Goal: Information Seeking & Learning: Find specific fact

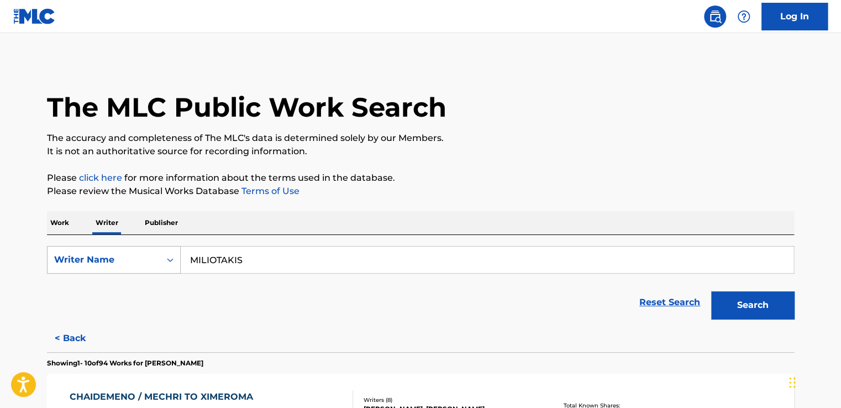
drag, startPoint x: 224, startPoint y: 264, endPoint x: 137, endPoint y: 267, distance: 87.9
click at [137, 266] on div "SearchWithCriteria843b2797-81b3-49ea-b94a-9f2860fc1b47 Writer Name MILIOTAKIS" at bounding box center [420, 260] width 747 height 28
click at [59, 222] on p "Work" at bounding box center [59, 222] width 25 height 23
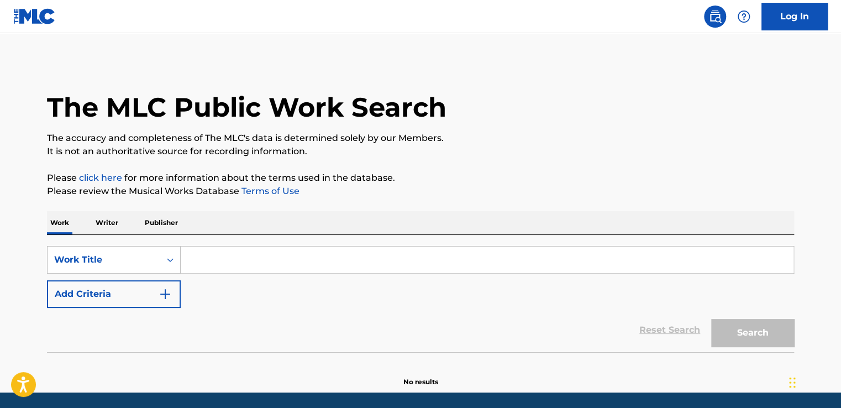
paste input "APSYCHOLOGITA"
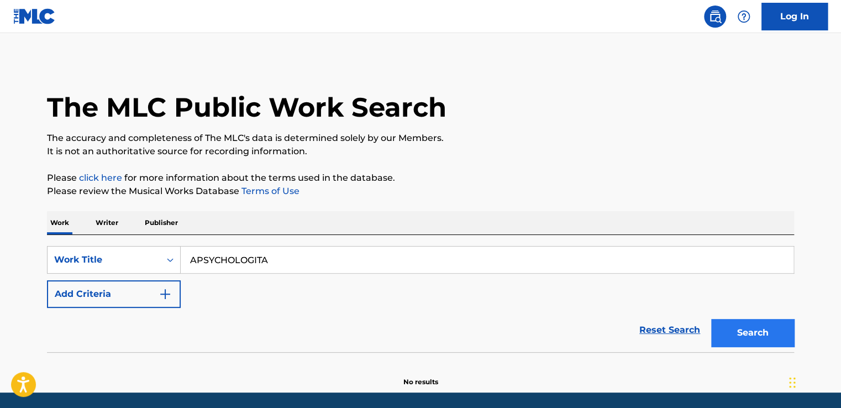
type input "APSYCHOLOGITA"
click at [744, 320] on button "Search" at bounding box center [752, 333] width 83 height 28
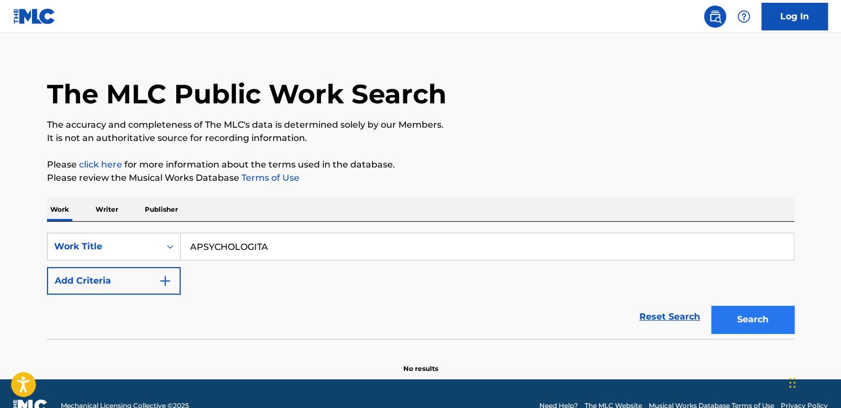
scroll to position [37, 0]
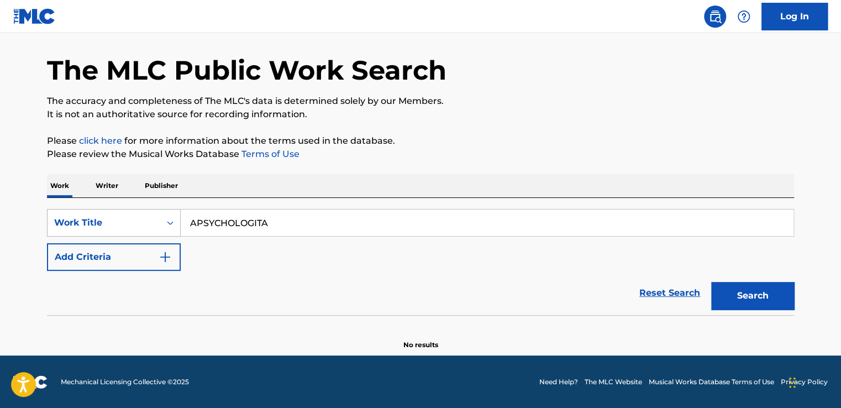
drag, startPoint x: 237, startPoint y: 227, endPoint x: 164, endPoint y: 235, distance: 72.9
click at [164, 235] on div "SearchWithCriteria060d3946-cb73-4ab7-a344-cfbb597c3b57 Work Title APSYCHOLOGITA" at bounding box center [420, 223] width 747 height 28
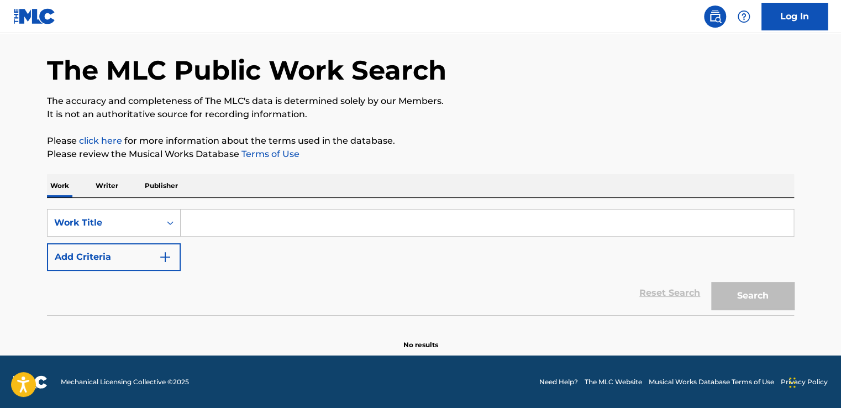
paste input "DIAVOLAKI"
type input "DIAVOLAKI"
click at [747, 293] on button "Search" at bounding box center [752, 296] width 83 height 28
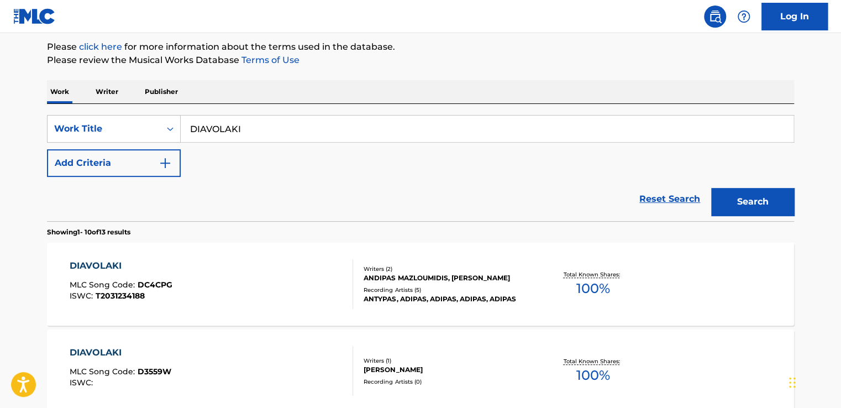
scroll to position [148, 0]
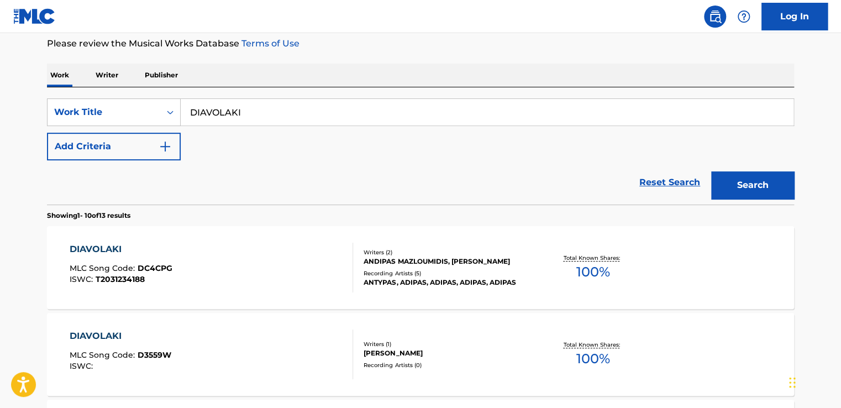
click at [119, 246] on div "DIAVOLAKI" at bounding box center [121, 249] width 103 height 13
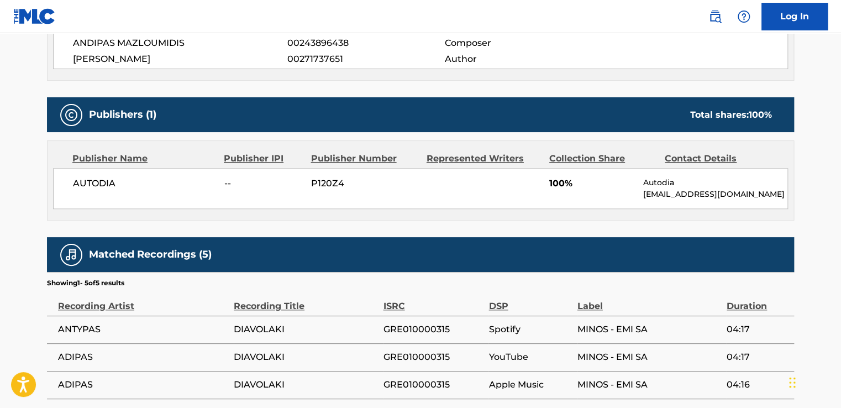
scroll to position [504, 0]
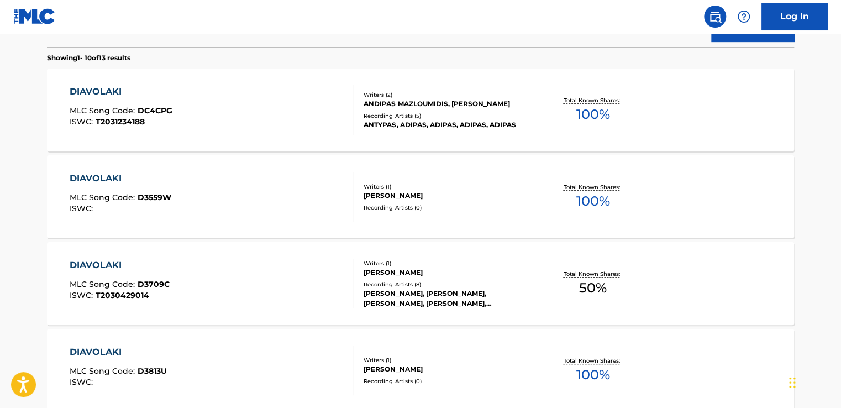
scroll to position [313, 0]
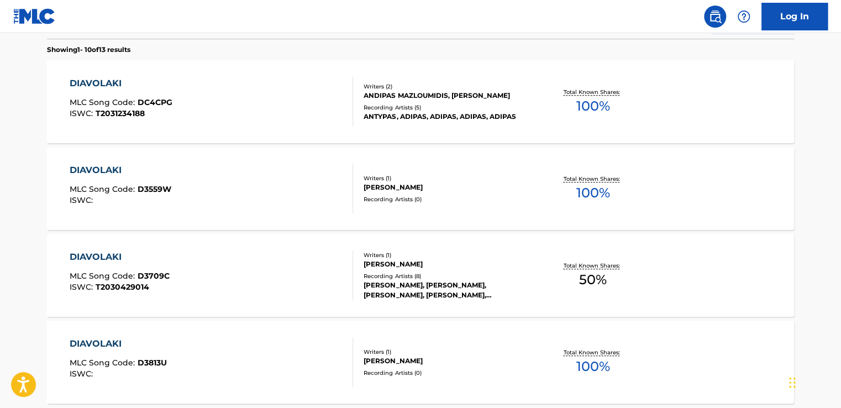
click at [126, 256] on div "DIAVOLAKI" at bounding box center [120, 256] width 100 height 13
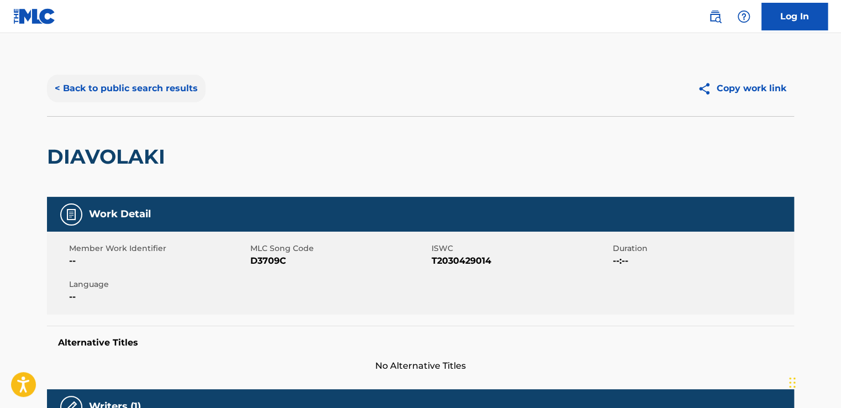
click at [129, 85] on button "< Back to public search results" at bounding box center [126, 89] width 159 height 28
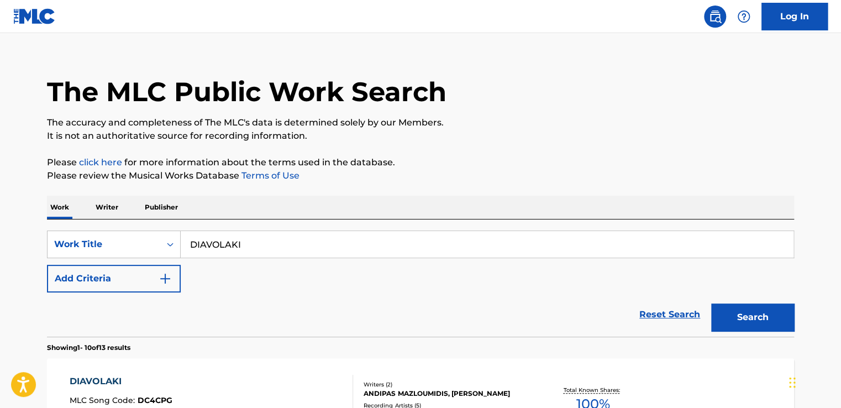
scroll to position [11, 0]
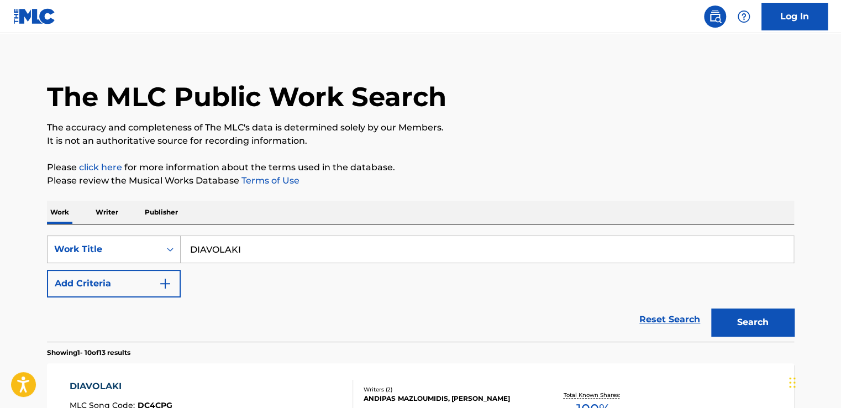
drag, startPoint x: 274, startPoint y: 233, endPoint x: 133, endPoint y: 253, distance: 143.0
click at [133, 253] on div "SearchWithCriteria060d3946-cb73-4ab7-a344-cfbb597c3b57 Work Title DIAVOLAKI Add…" at bounding box center [420, 282] width 747 height 117
drag, startPoint x: 133, startPoint y: 253, endPoint x: 154, endPoint y: 248, distance: 21.6
click at [145, 251] on div "SearchWithCriteria060d3946-cb73-4ab7-a344-cfbb597c3b57 Work Title DIAVOLAKI" at bounding box center [420, 249] width 747 height 28
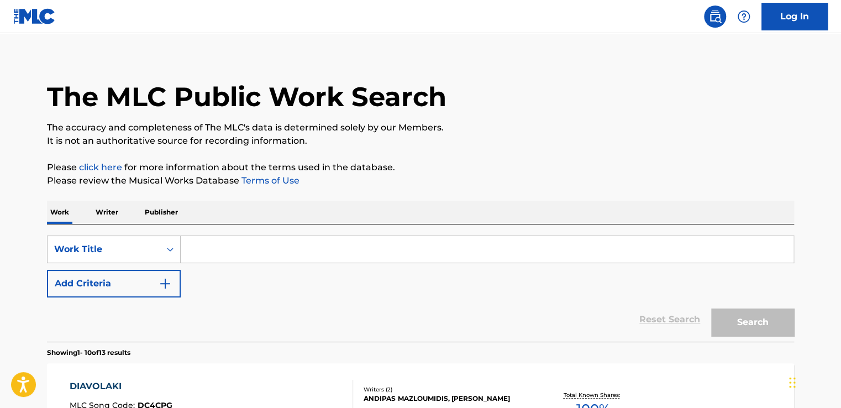
paste input "ENA HRONO TO PERISOTERO"
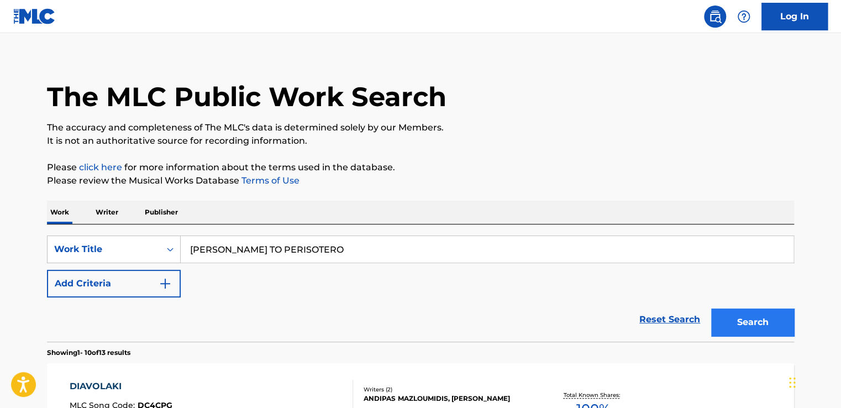
type input "ENA HRONO TO PERISOTERO"
click at [725, 309] on button "Search" at bounding box center [752, 322] width 83 height 28
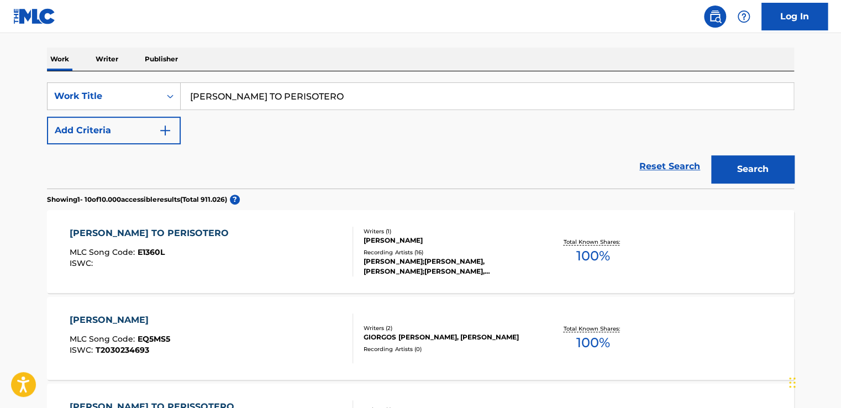
scroll to position [176, 0]
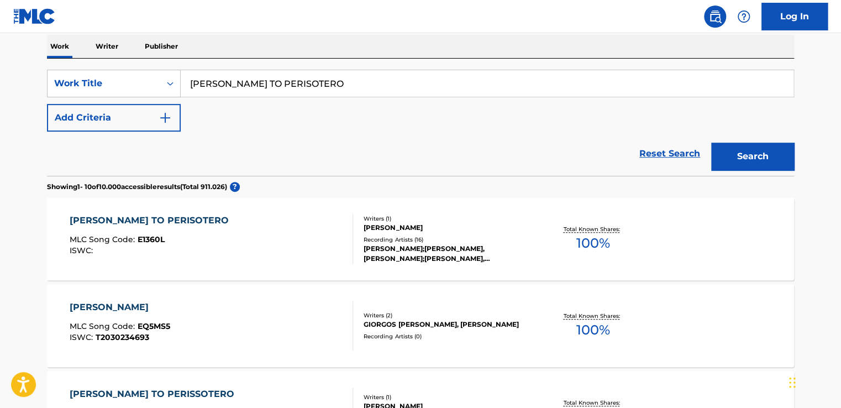
click at [163, 223] on div "ENA HRONO TO PERISOTERO" at bounding box center [152, 220] width 165 height 13
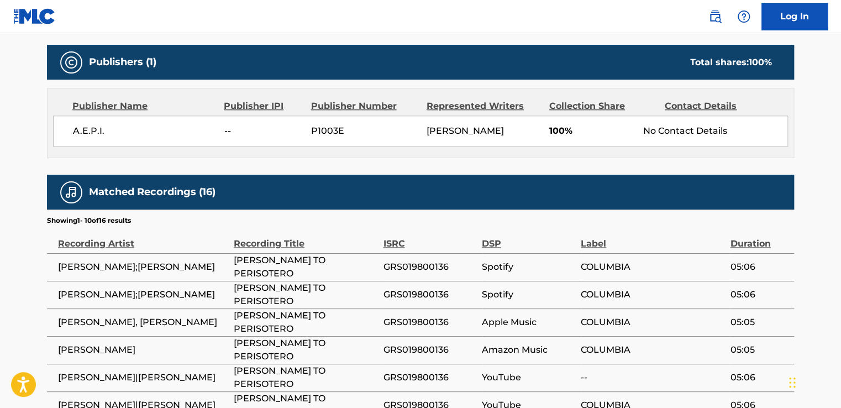
scroll to position [497, 0]
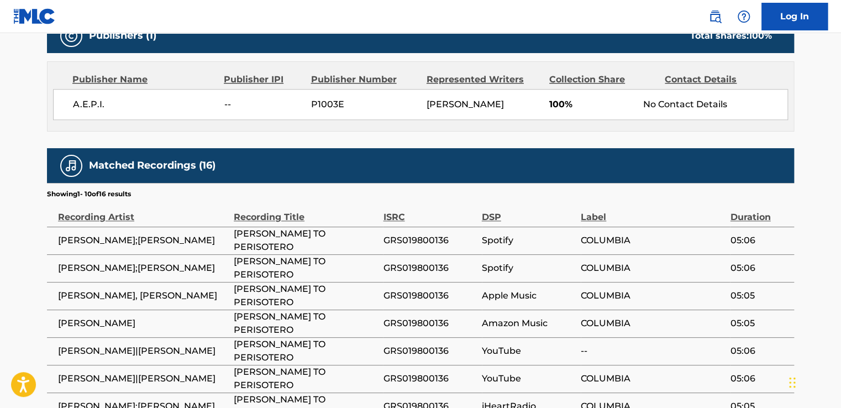
scroll to position [176, 0]
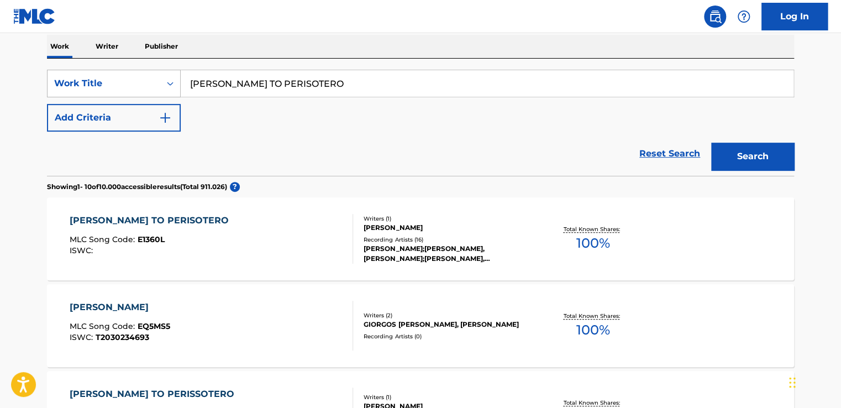
drag, startPoint x: 269, startPoint y: 91, endPoint x: 101, endPoint y: 89, distance: 168.6
click at [101, 89] on div "SearchWithCriteria060d3946-cb73-4ab7-a344-cfbb597c3b57 Work Title ENA HRONO TO …" at bounding box center [420, 84] width 747 height 28
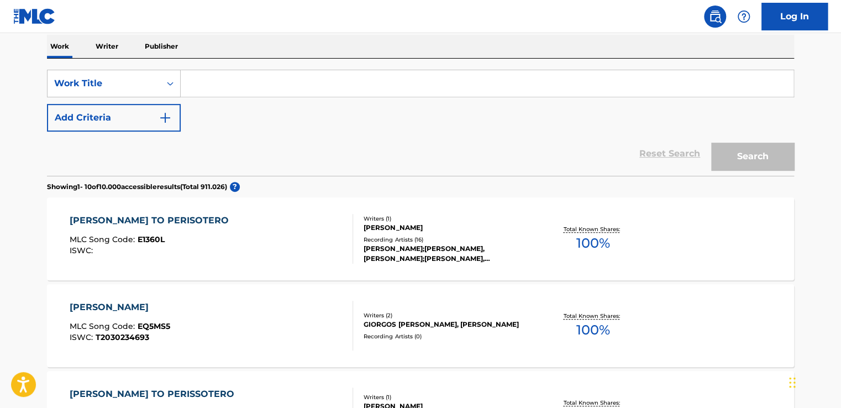
paste input "GAZI"
type input "GAZI"
click at [748, 163] on button "Search" at bounding box center [752, 157] width 83 height 28
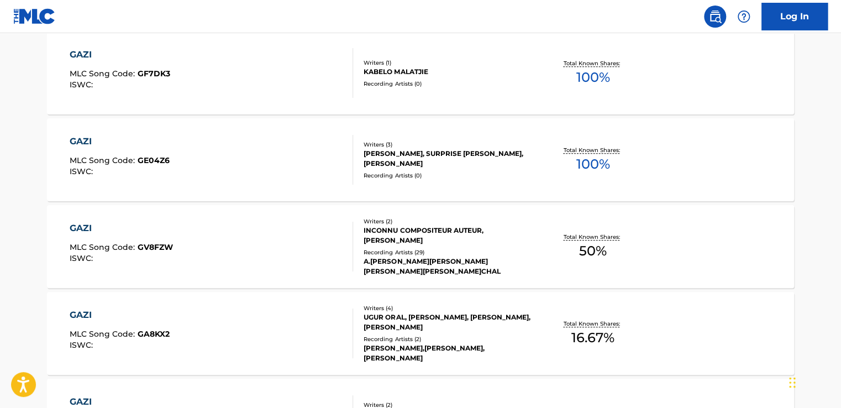
scroll to position [121, 0]
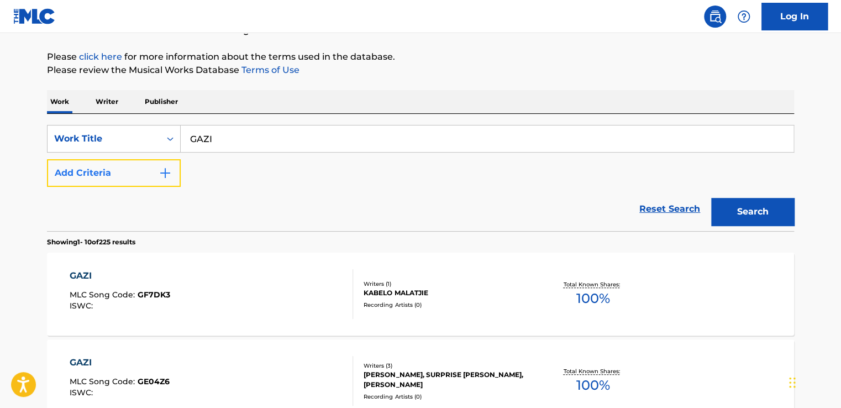
click at [152, 175] on button "Add Criteria" at bounding box center [114, 173] width 134 height 28
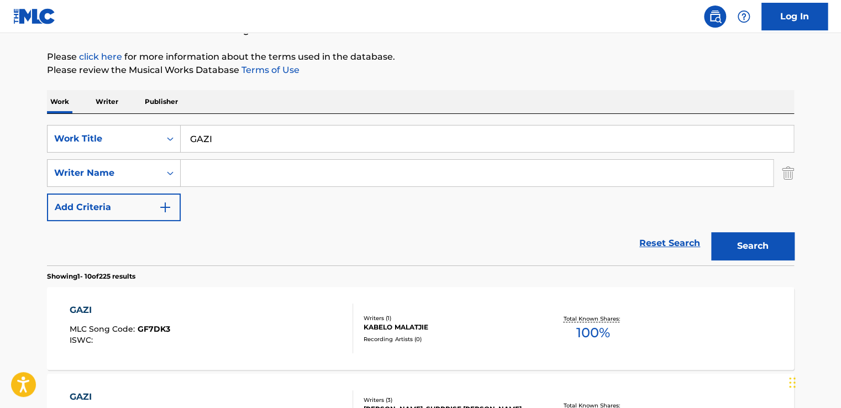
click at [212, 179] on input "Search Form" at bounding box center [477, 173] width 593 height 27
type input "KARVELAS"
click at [767, 250] on button "Search" at bounding box center [752, 246] width 83 height 28
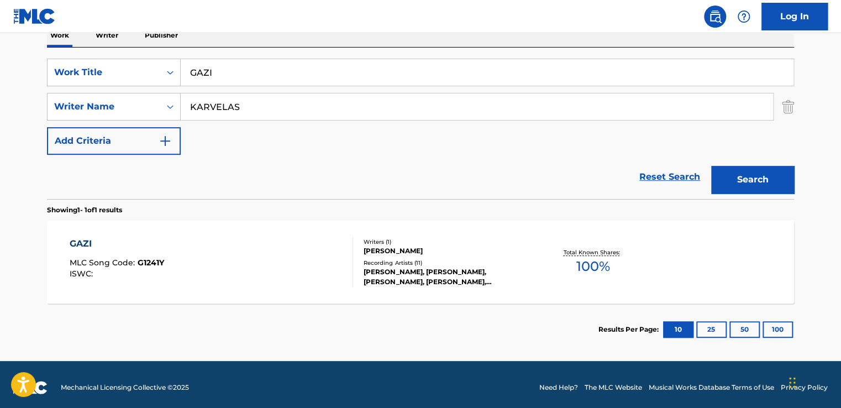
scroll to position [193, 0]
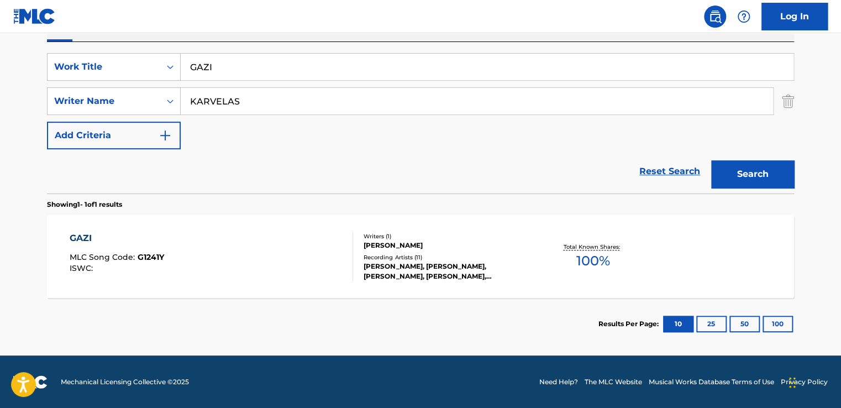
click at [92, 242] on div "GAZI" at bounding box center [117, 238] width 95 height 13
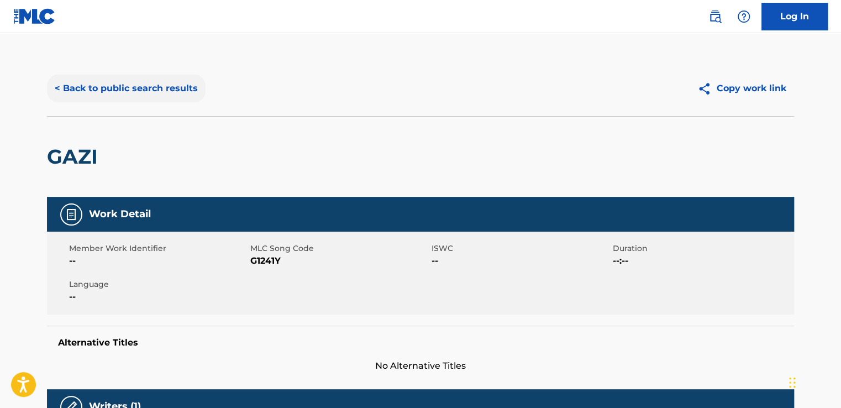
click at [110, 89] on button "< Back to public search results" at bounding box center [126, 89] width 159 height 28
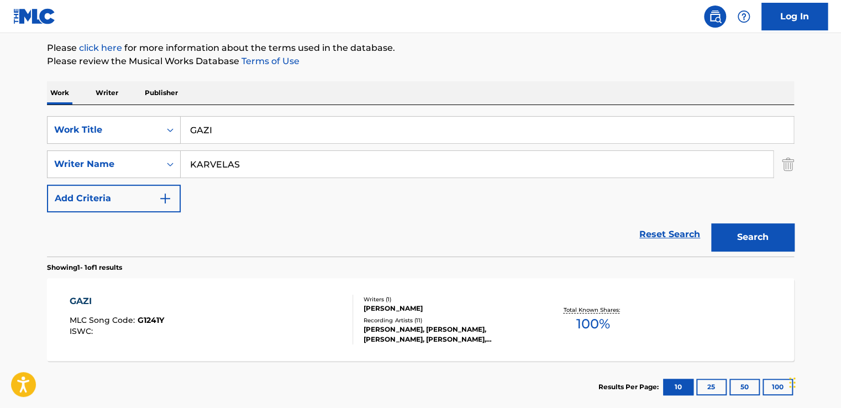
click at [119, 98] on p "Writer" at bounding box center [106, 92] width 29 height 23
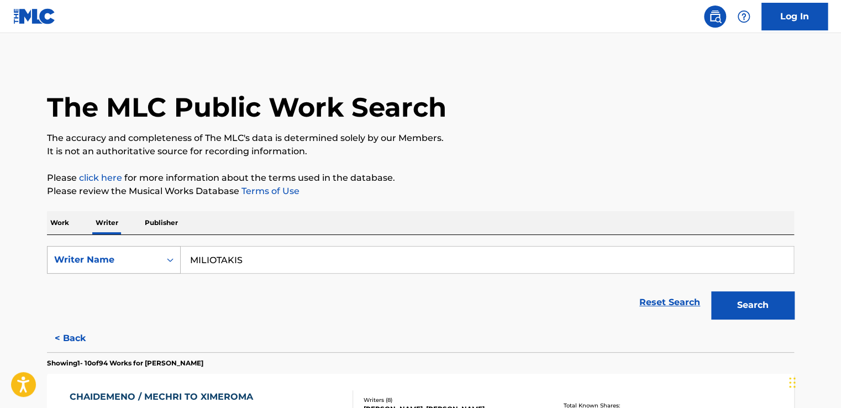
drag, startPoint x: 259, startPoint y: 249, endPoint x: 116, endPoint y: 257, distance: 143.9
click at [116, 257] on div "SearchWithCriteria843b2797-81b3-49ea-b94a-9f2860fc1b47 Writer Name MILIOTAKIS" at bounding box center [420, 260] width 747 height 28
type input "KARVELAS"
click at [751, 309] on button "Search" at bounding box center [752, 305] width 83 height 28
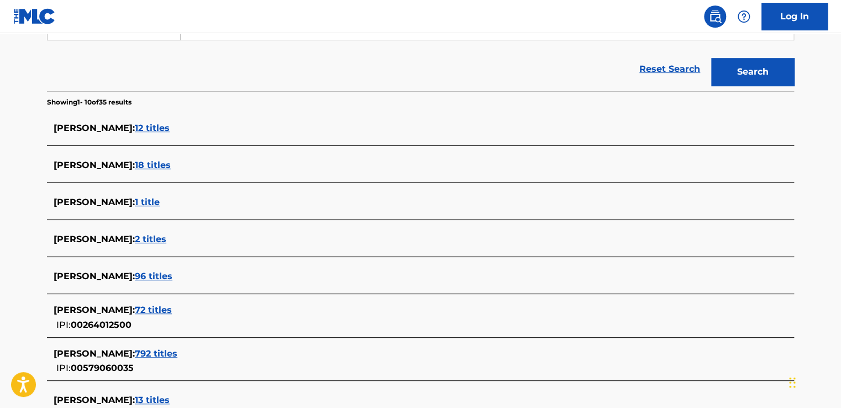
scroll to position [276, 0]
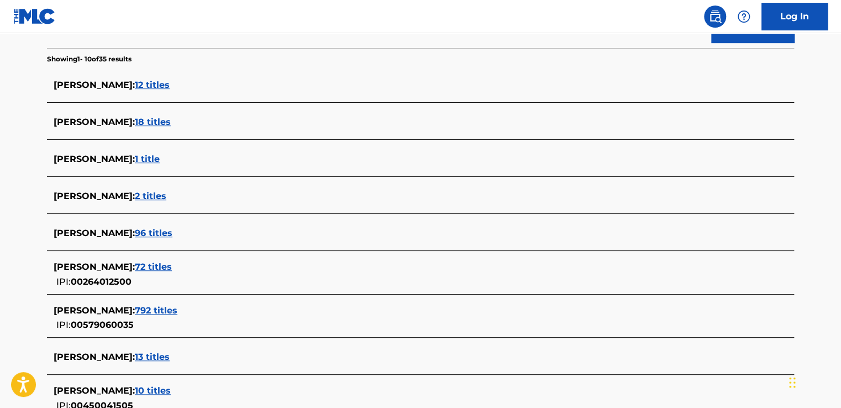
click at [179, 91] on div "NICOLAS KARVELAS : 12 titles" at bounding box center [406, 84] width 705 height 13
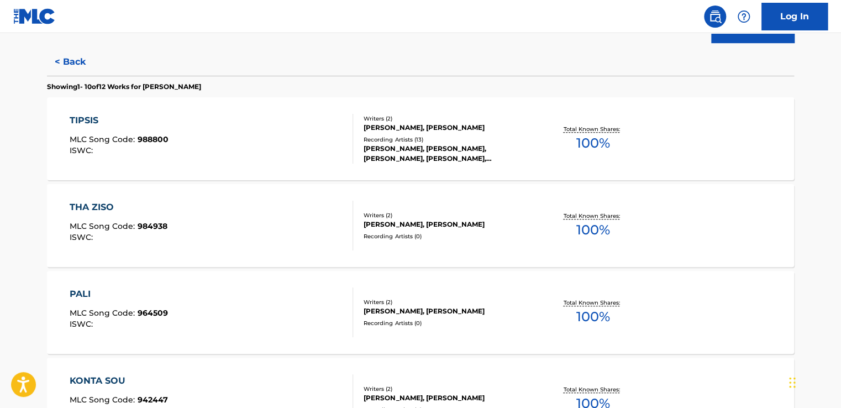
click at [91, 120] on div "TIPSIS" at bounding box center [119, 120] width 99 height 13
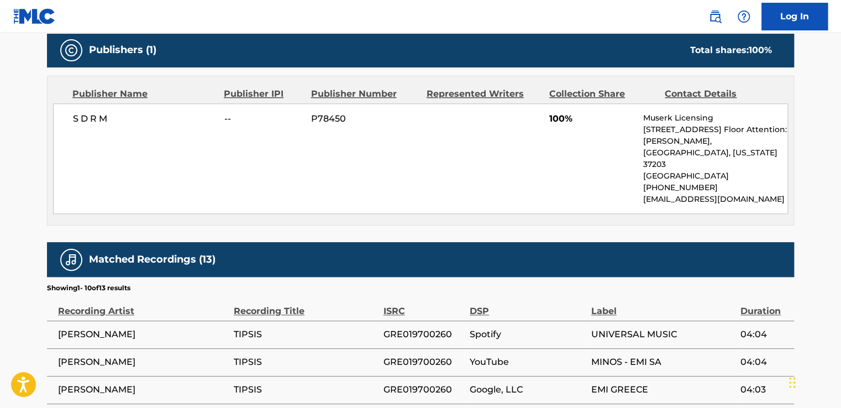
scroll to position [497, 0]
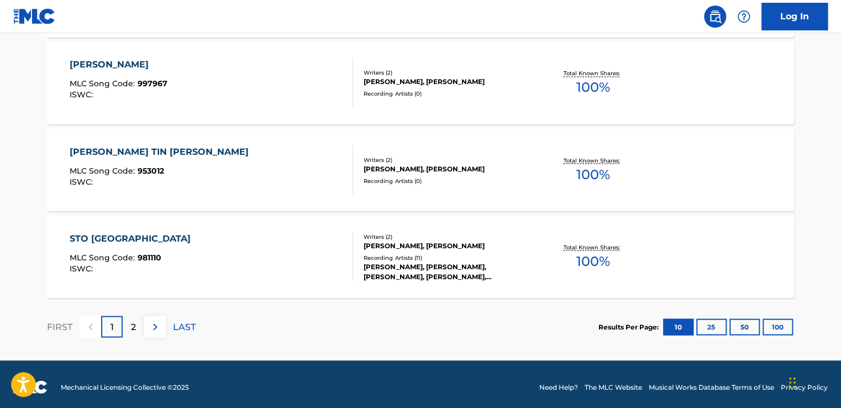
scroll to position [945, 0]
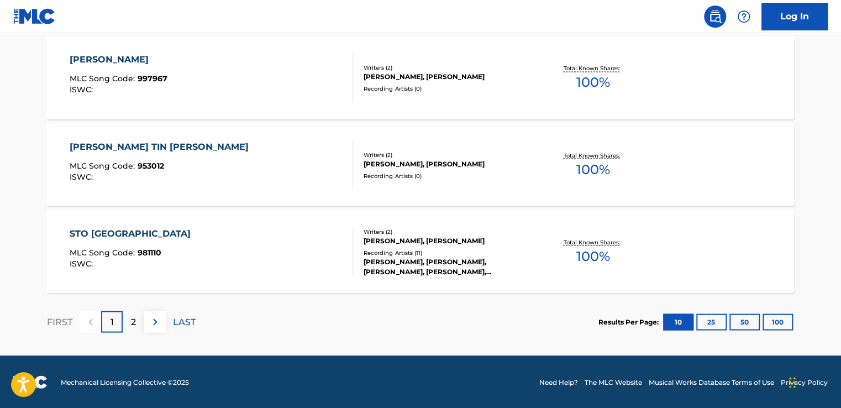
click at [113, 234] on div "STO MEXICO" at bounding box center [133, 233] width 127 height 13
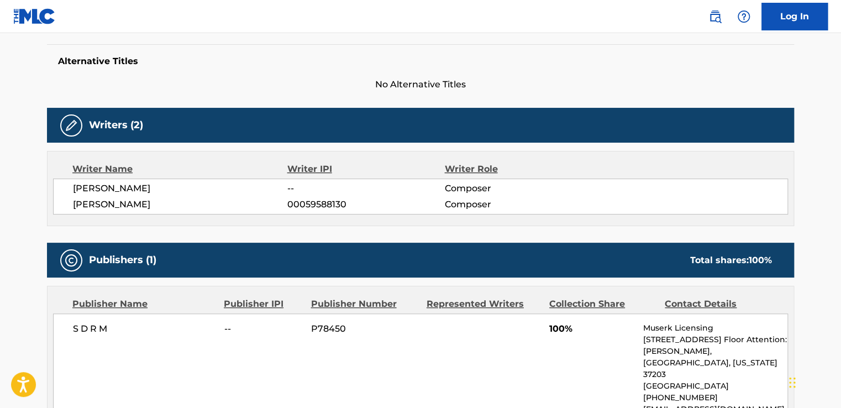
scroll to position [276, 0]
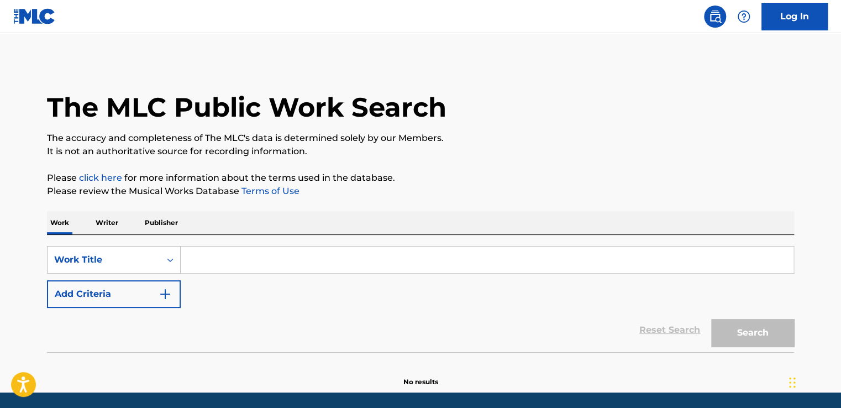
click at [112, 222] on p "Writer" at bounding box center [106, 222] width 29 height 23
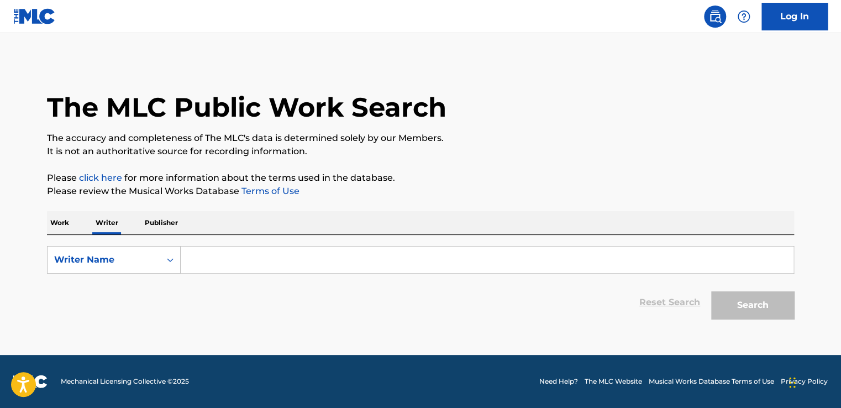
click at [252, 254] on input "Search Form" at bounding box center [487, 260] width 613 height 27
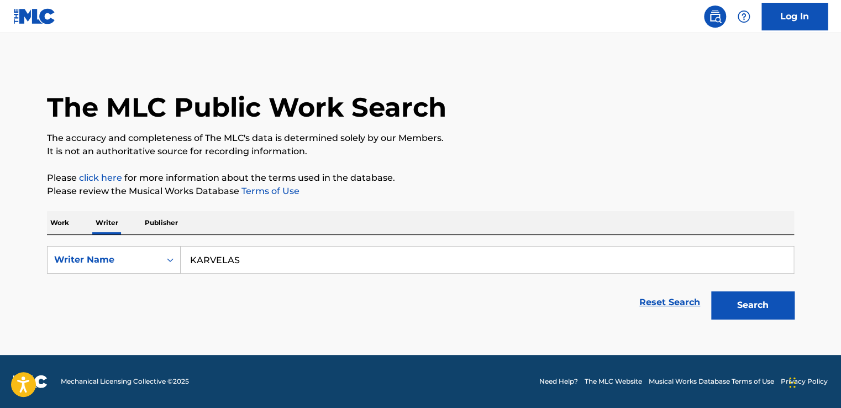
type input "KARVELAS"
click at [711, 291] on button "Search" at bounding box center [752, 305] width 83 height 28
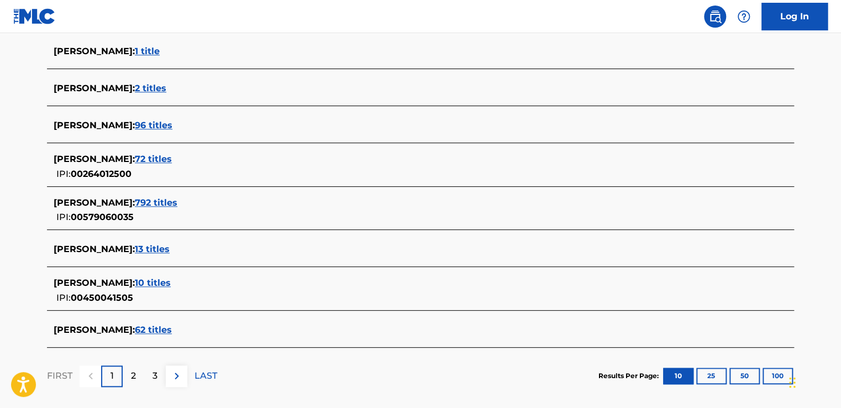
scroll to position [382, 0]
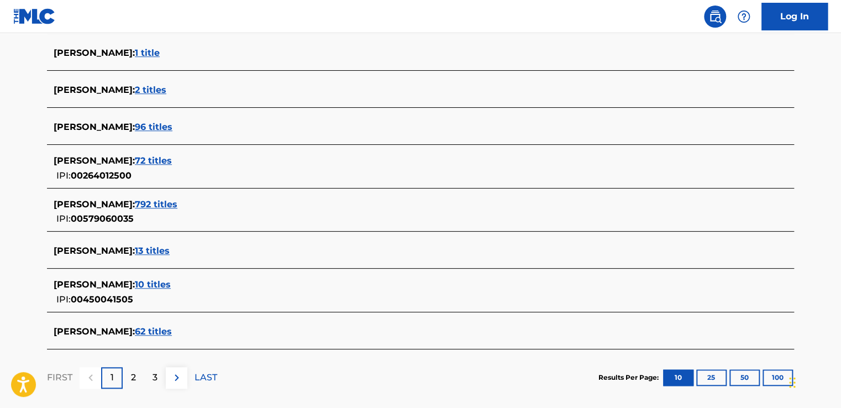
click at [156, 127] on span "96 titles" at bounding box center [154, 127] width 38 height 11
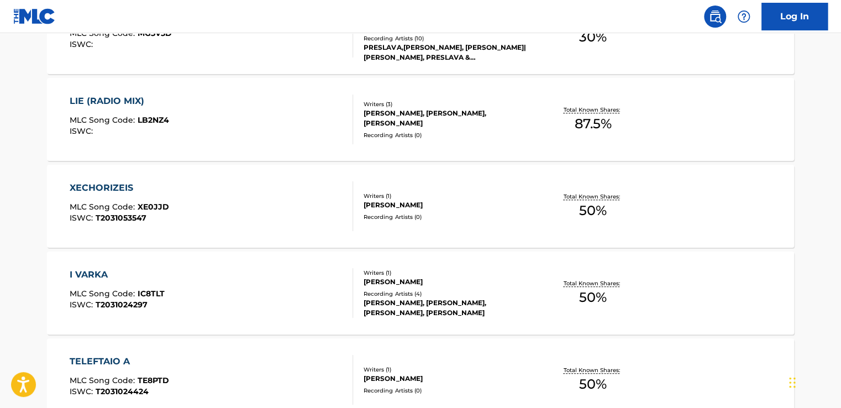
click at [117, 185] on div "XECHORIZEIS" at bounding box center [119, 187] width 99 height 13
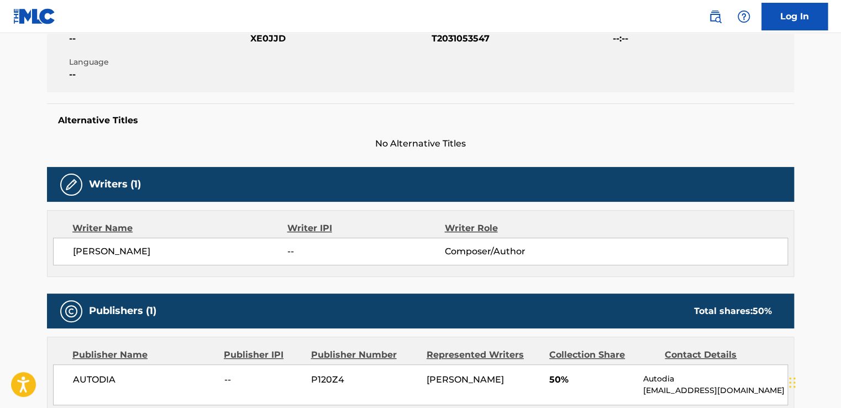
scroll to position [221, 0]
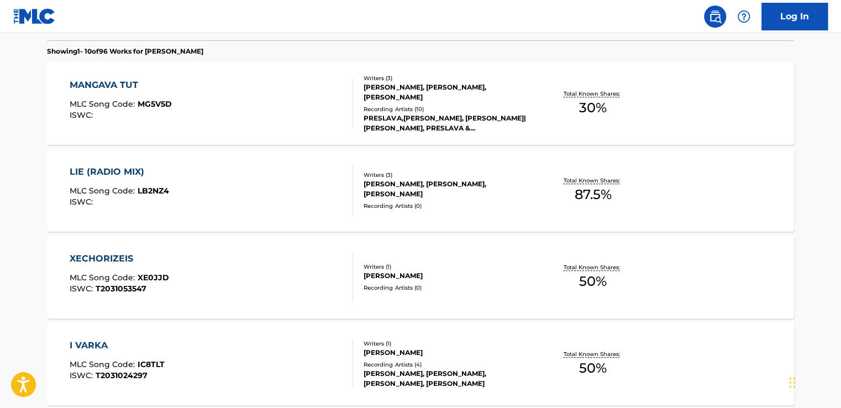
scroll to position [331, 0]
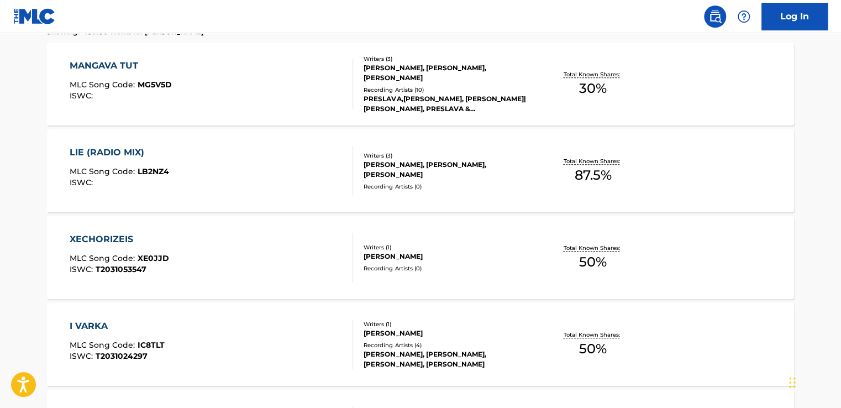
click at [118, 156] on div "LIE (RADIO MIX)" at bounding box center [119, 152] width 99 height 13
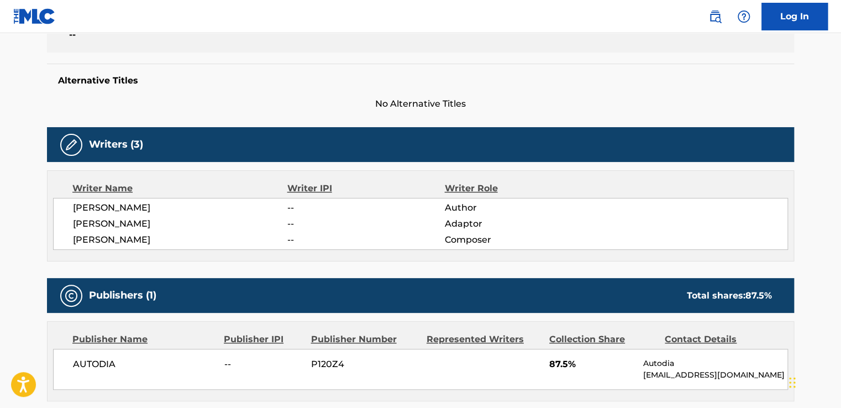
scroll to position [244, 0]
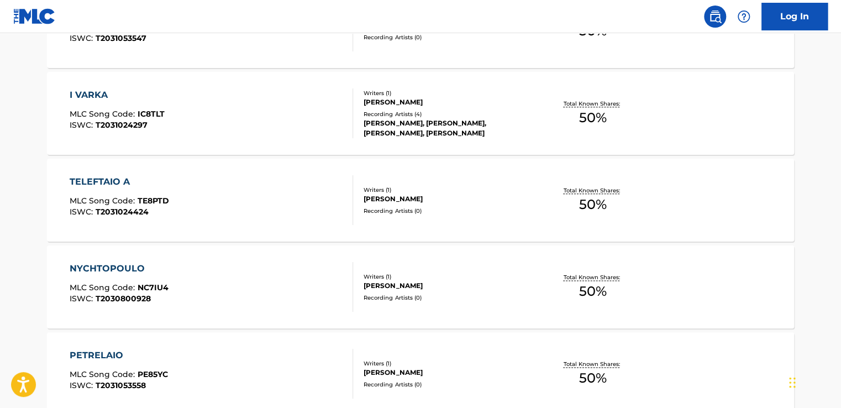
scroll to position [631, 0]
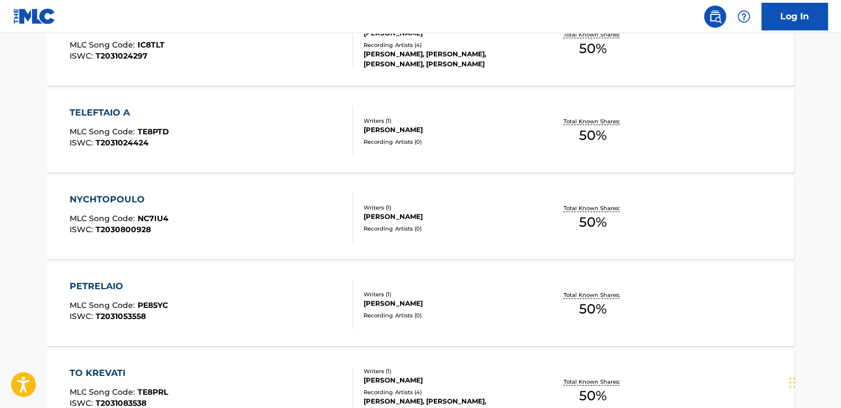
click at [116, 113] on div "TELEFTAIO A" at bounding box center [119, 112] width 99 height 13
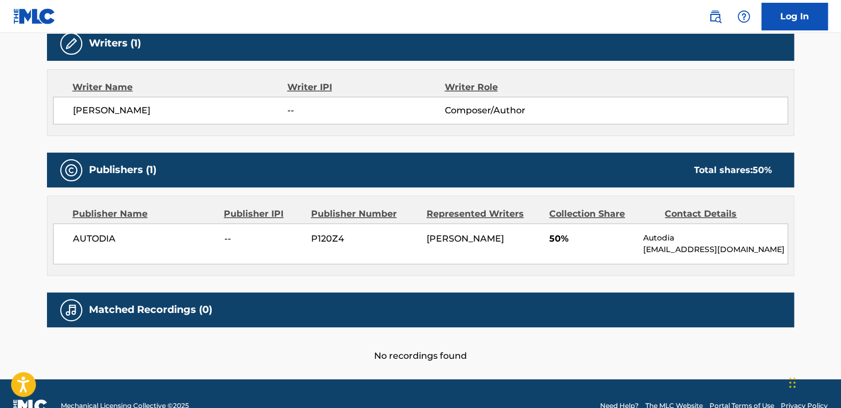
scroll to position [386, 0]
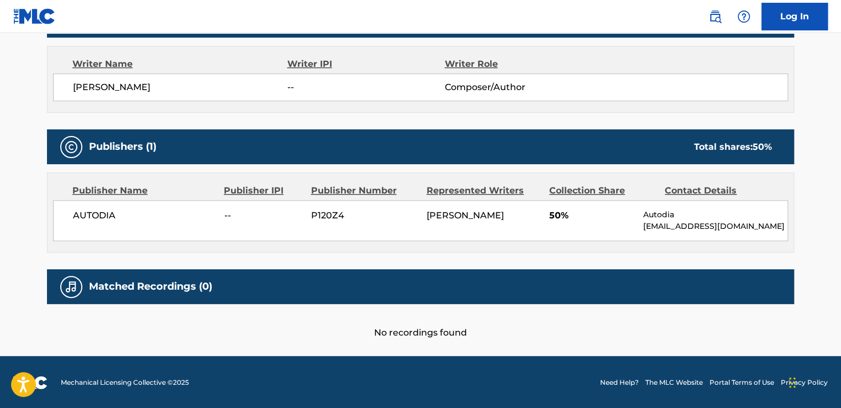
scroll to position [945, 0]
